Goal: Transaction & Acquisition: Book appointment/travel/reservation

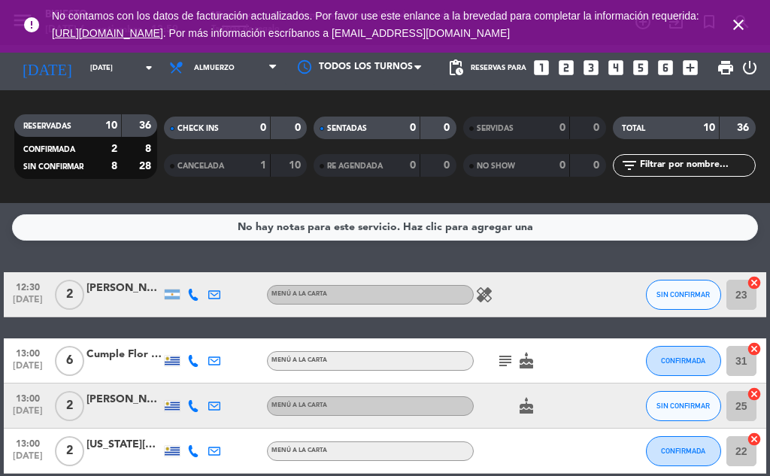
click at [569, 62] on icon "looks_two" at bounding box center [567, 68] width 20 height 20
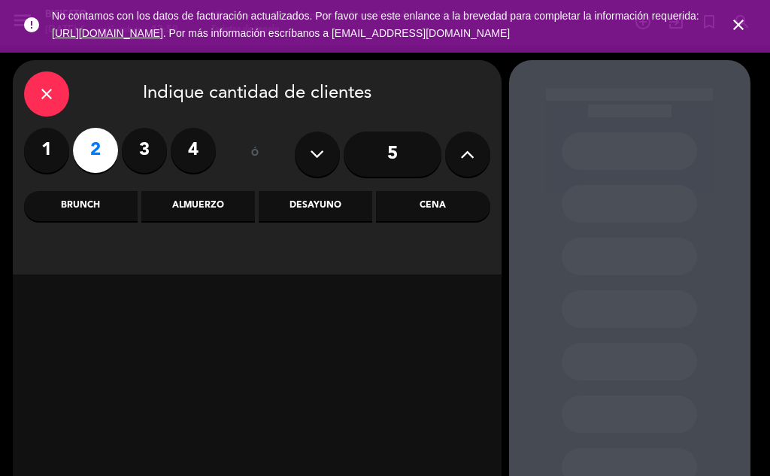
click at [444, 204] on div "Cena" at bounding box center [433, 206] width 114 height 30
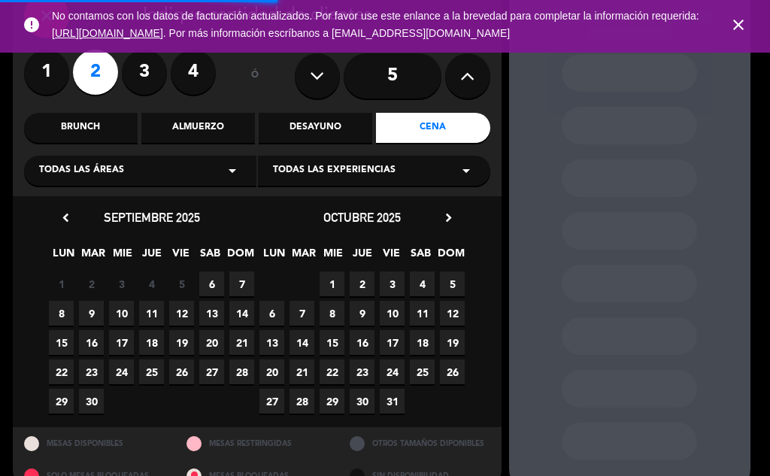
scroll to position [108, 0]
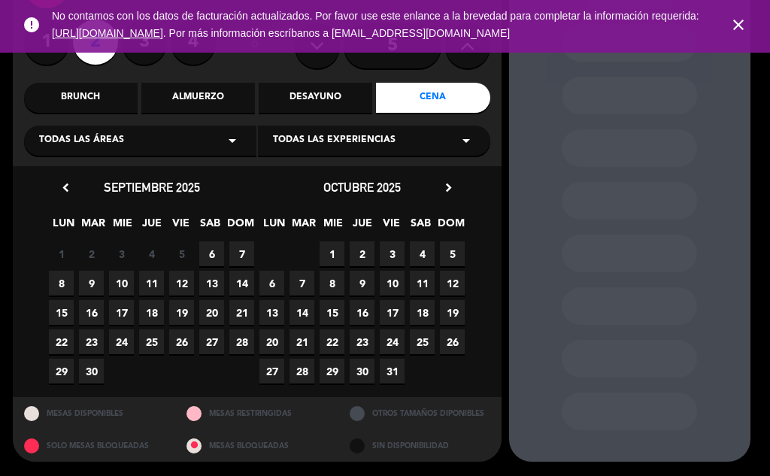
click at [211, 254] on span "6" at bounding box center [211, 253] width 25 height 25
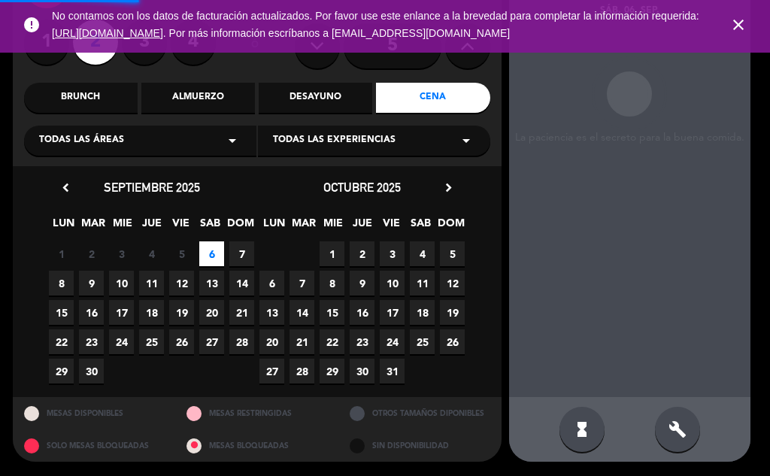
scroll to position [60, 0]
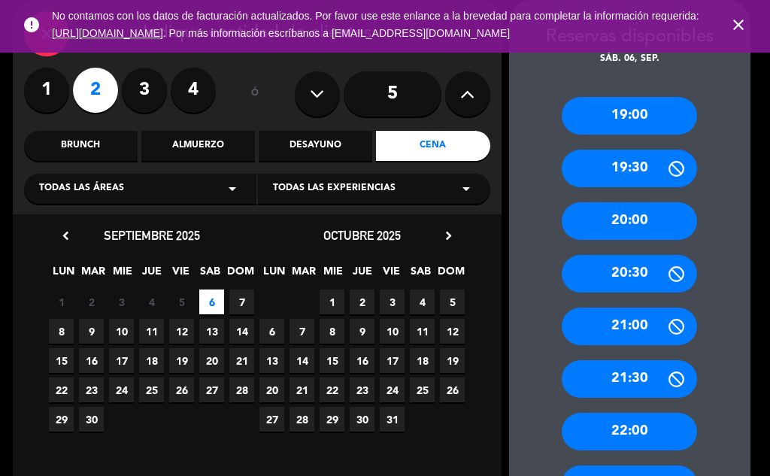
click at [653, 377] on div "21:30" at bounding box center [629, 379] width 135 height 38
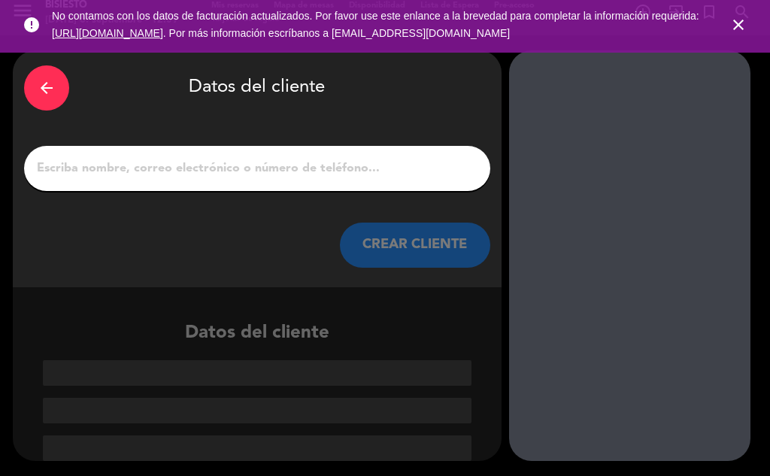
scroll to position [10, 0]
click at [282, 172] on input "1" at bounding box center [257, 168] width 444 height 21
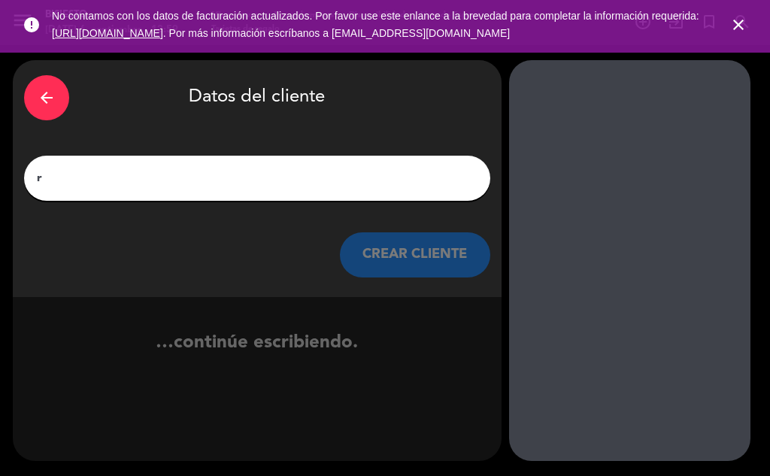
scroll to position [0, 0]
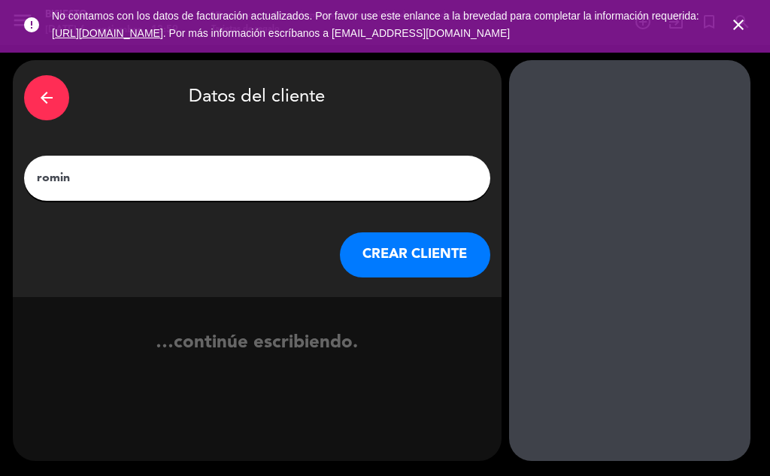
type input "romina"
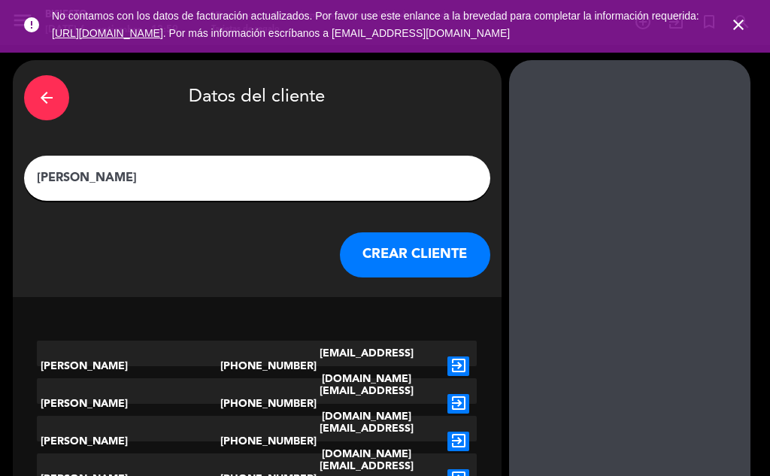
click at [420, 245] on button "CREAR CLIENTE" at bounding box center [415, 254] width 150 height 45
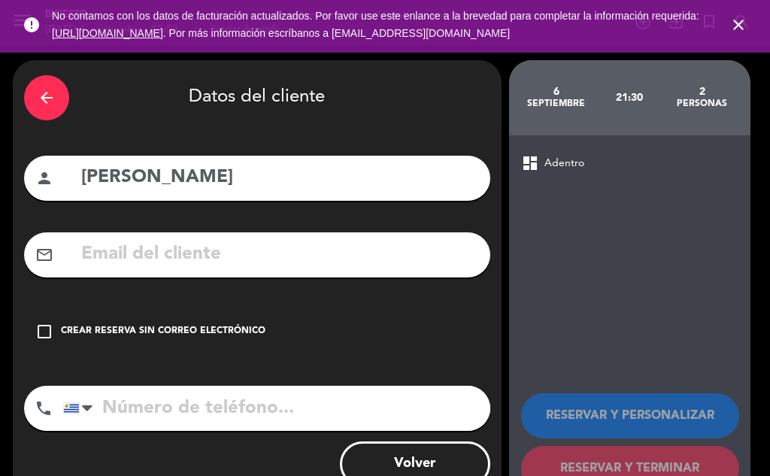
click at [43, 332] on icon "check_box_outline_blank" at bounding box center [44, 332] width 18 height 18
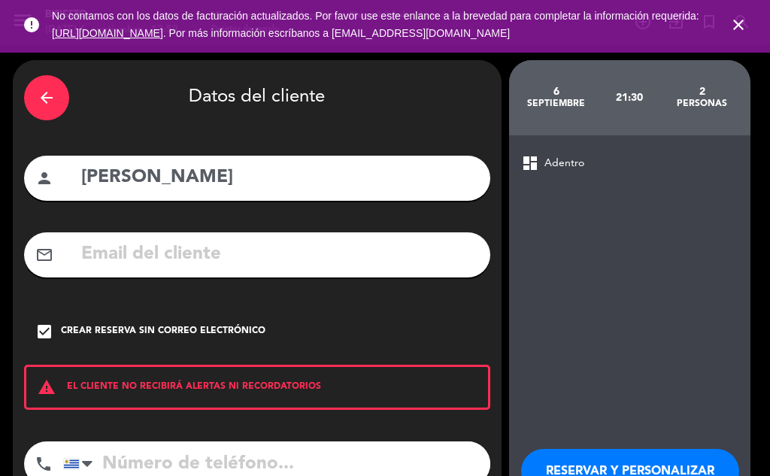
click at [157, 459] on input "tel" at bounding box center [276, 464] width 427 height 45
type input "094480326"
click at [533, 453] on button "RESERVAR Y PERSONALIZAR" at bounding box center [630, 471] width 218 height 45
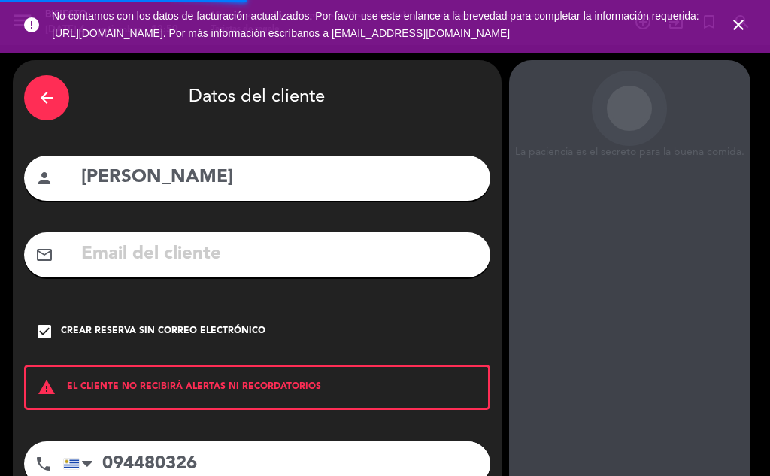
scroll to position [60, 0]
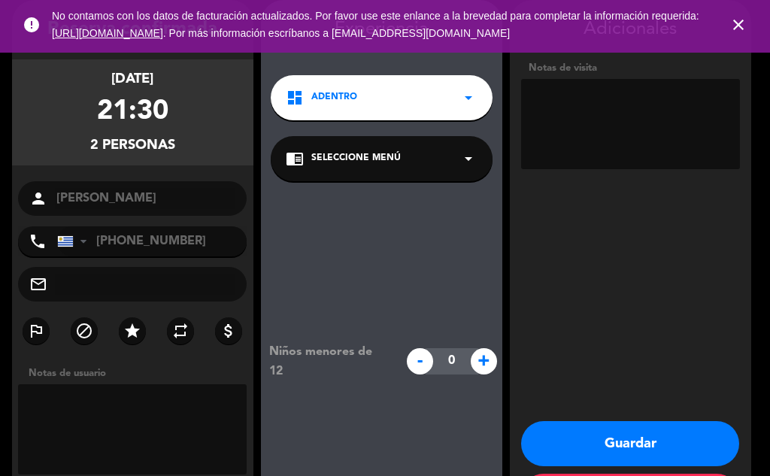
click at [679, 441] on button "Guardar" at bounding box center [630, 443] width 218 height 45
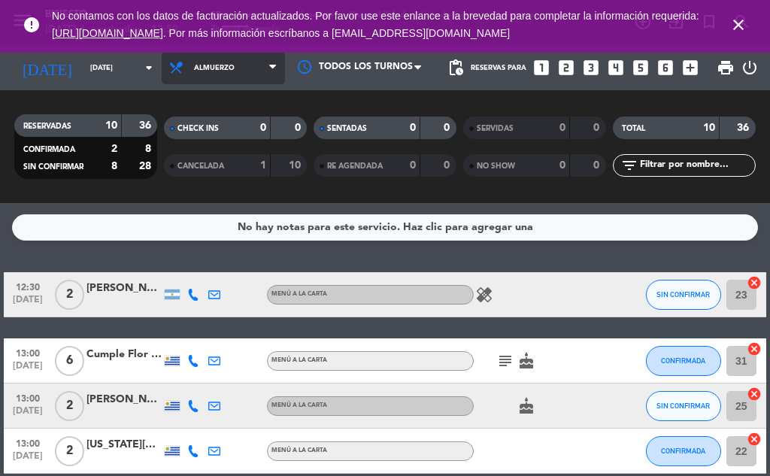
click at [176, 69] on icon at bounding box center [180, 67] width 22 height 15
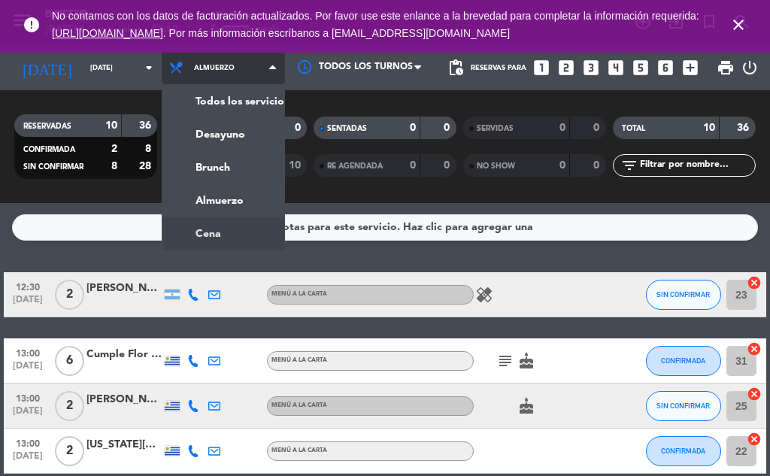
click at [235, 229] on ng-component "menu Bisiesto sábado 6. septiembre - 12:59 Mis reservas Mapa de mesas Disponibi…" at bounding box center [385, 238] width 770 height 476
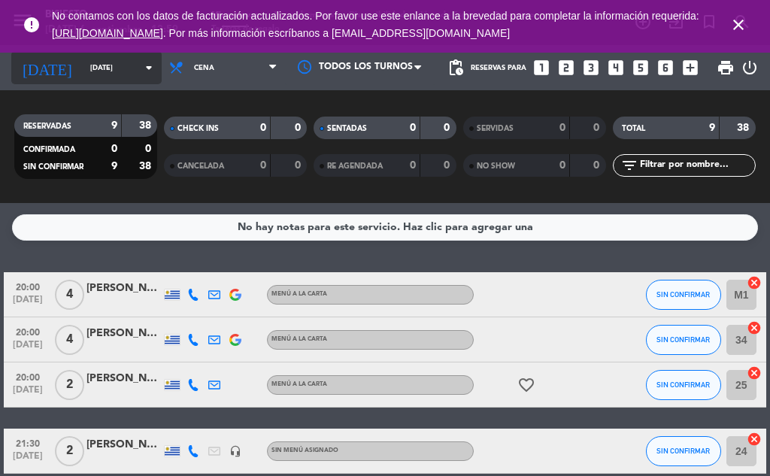
click at [140, 65] on icon "arrow_drop_down" at bounding box center [149, 68] width 18 height 18
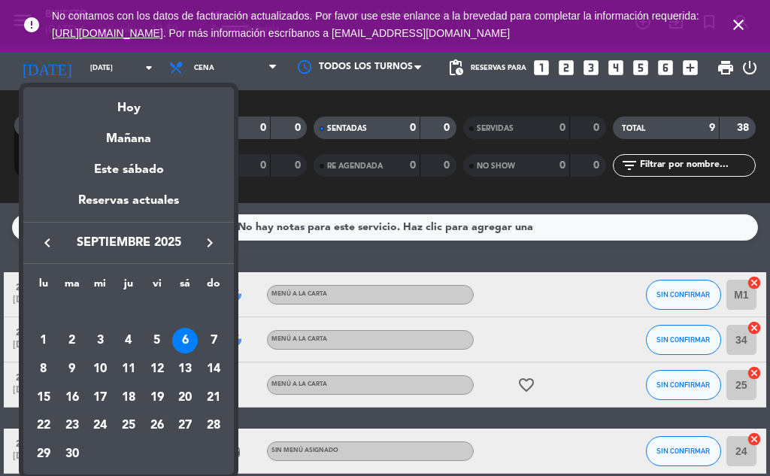
click at [191, 65] on div at bounding box center [385, 238] width 770 height 476
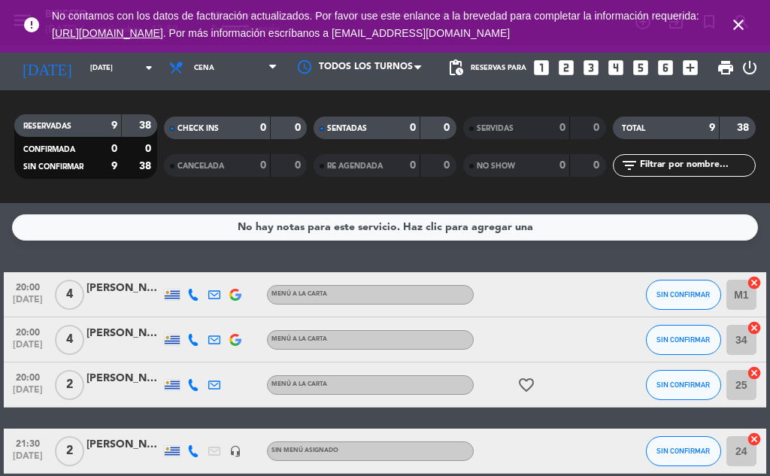
click at [194, 65] on span "Cena" at bounding box center [204, 68] width 20 height 8
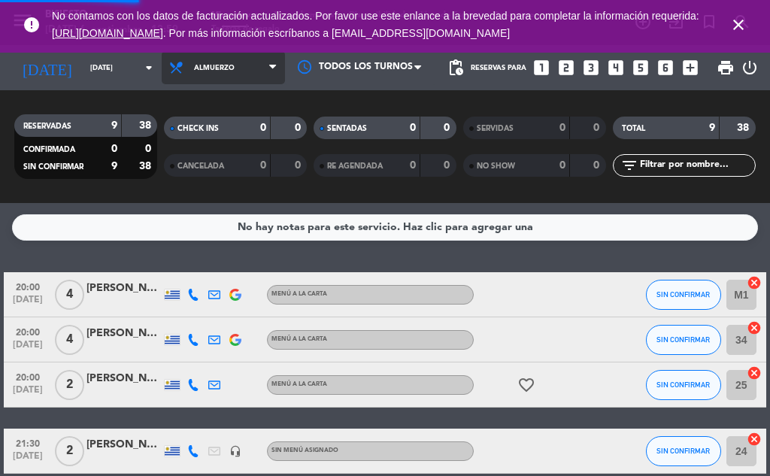
click at [228, 198] on div "menu Bisiesto sábado 6. septiembre - 12:59 Mis reservas Mapa de mesas Disponibi…" at bounding box center [385, 101] width 770 height 203
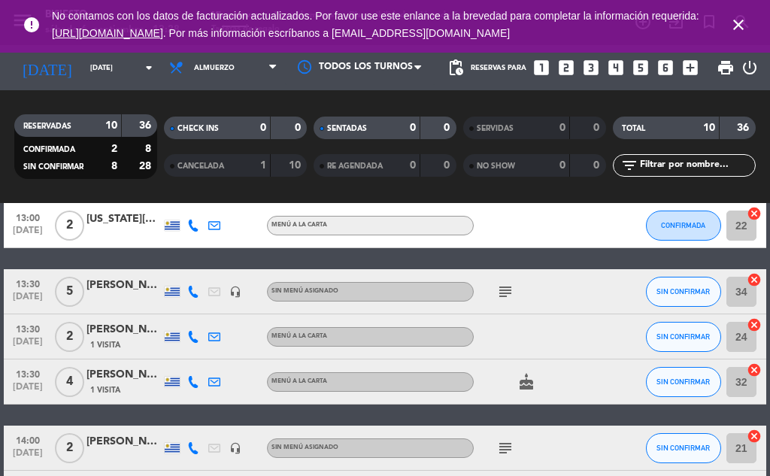
scroll to position [301, 0]
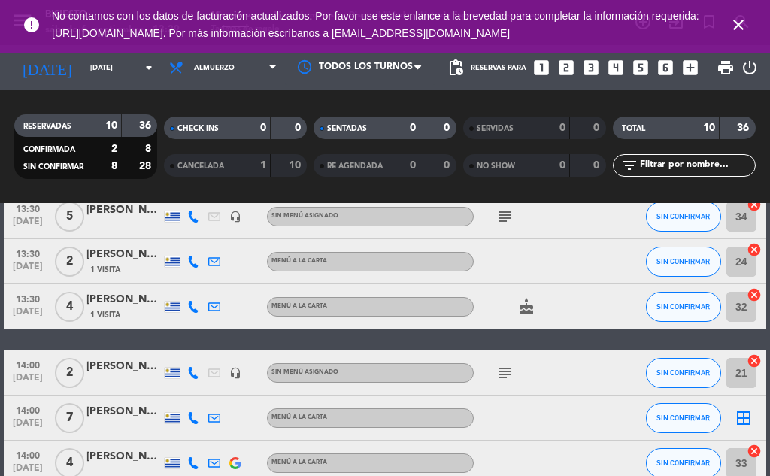
click at [505, 373] on icon "subject" at bounding box center [505, 373] width 18 height 18
click at [532, 310] on icon "cake" at bounding box center [527, 307] width 18 height 18
click at [506, 217] on icon "subject" at bounding box center [505, 217] width 18 height 18
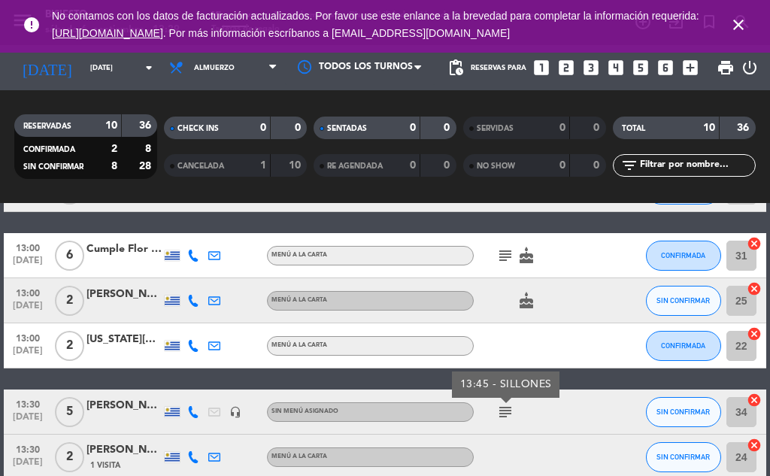
scroll to position [105, 0]
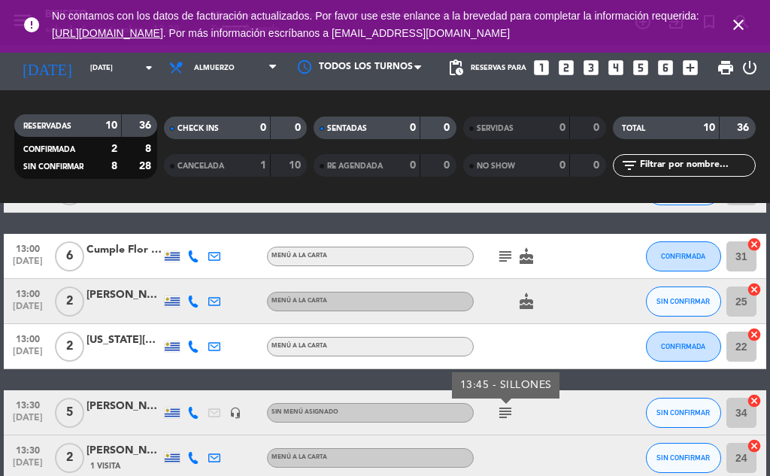
click at [508, 256] on icon "subject" at bounding box center [505, 256] width 18 height 18
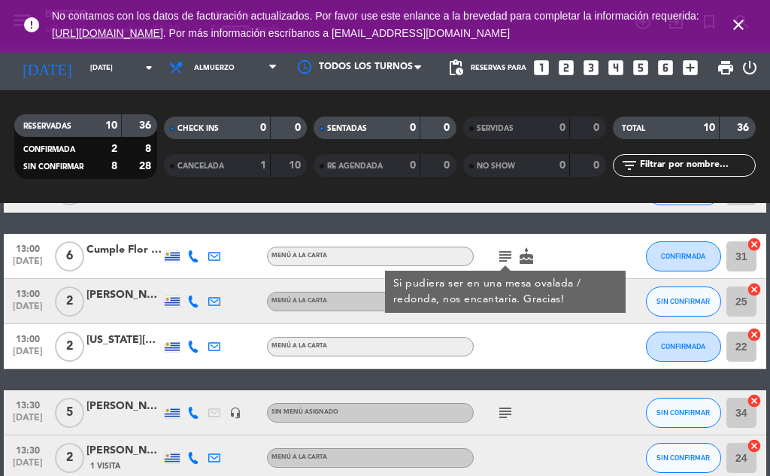
click at [530, 257] on icon "cake" at bounding box center [527, 256] width 18 height 18
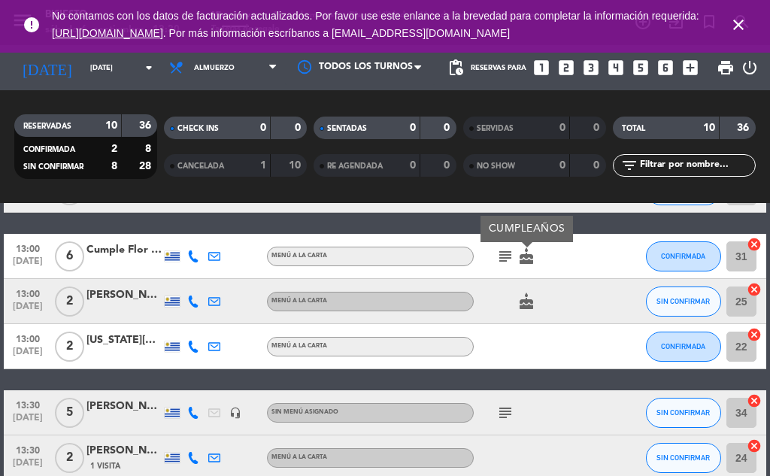
click at [527, 297] on icon "cake" at bounding box center [527, 302] width 18 height 18
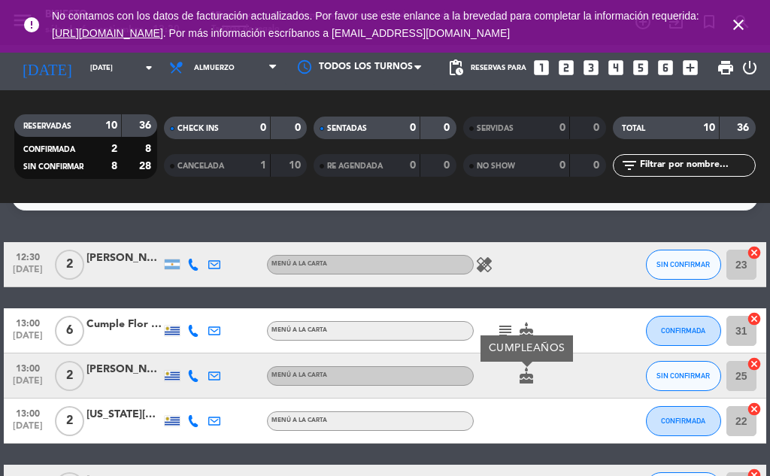
scroll to position [0, 0]
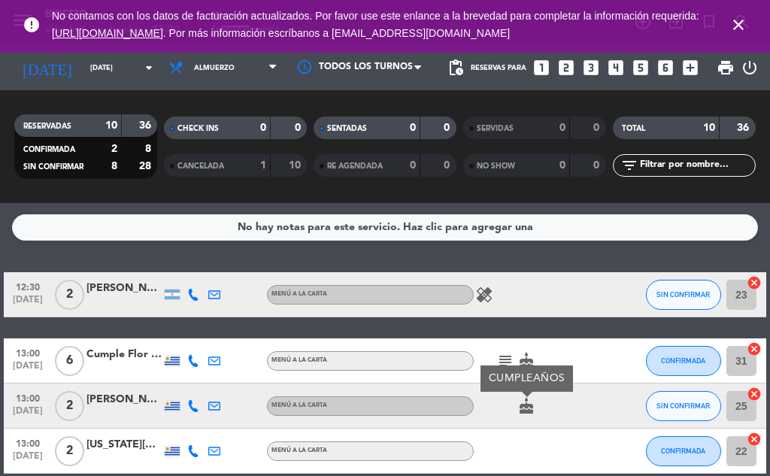
click at [487, 294] on icon "healing" at bounding box center [484, 295] width 18 height 18
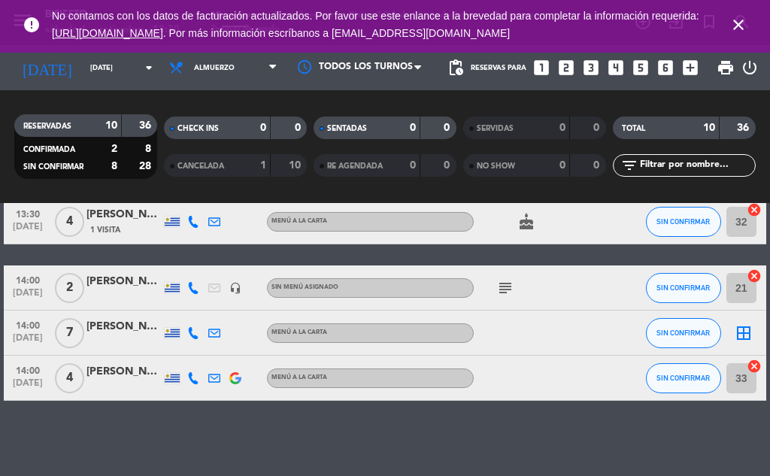
scroll to position [383, 0]
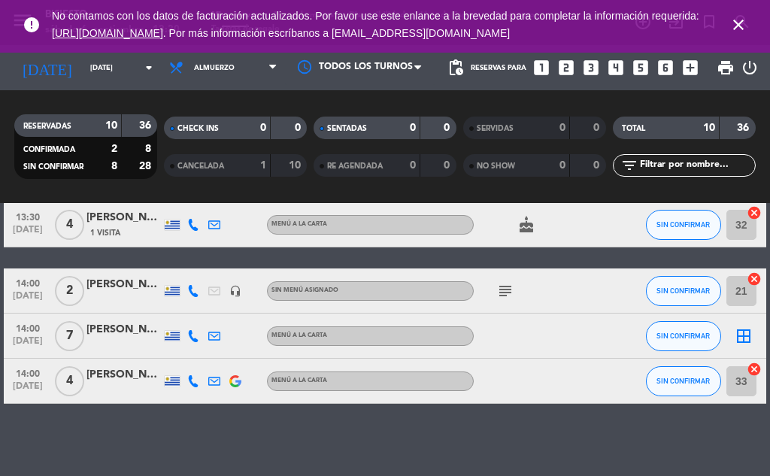
click at [504, 286] on icon "subject" at bounding box center [505, 291] width 18 height 18
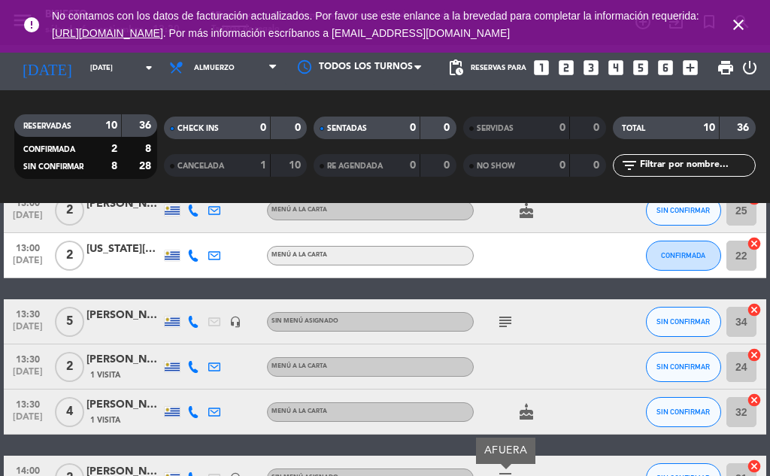
scroll to position [187, 0]
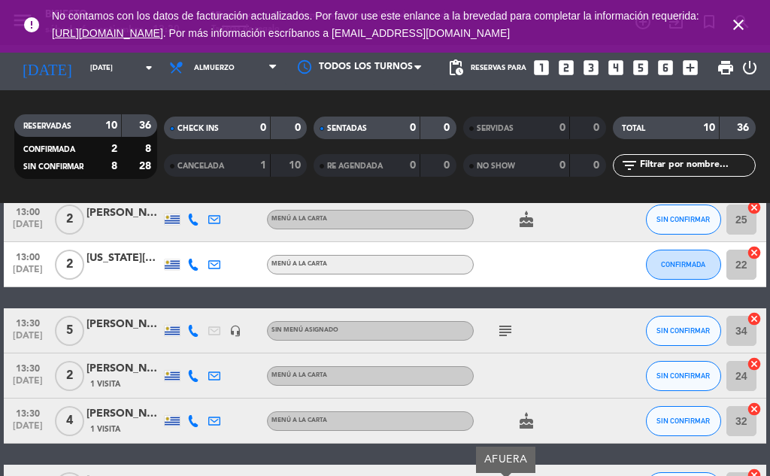
click at [506, 332] on icon "subject" at bounding box center [505, 331] width 18 height 18
